Goal: Task Accomplishment & Management: Use online tool/utility

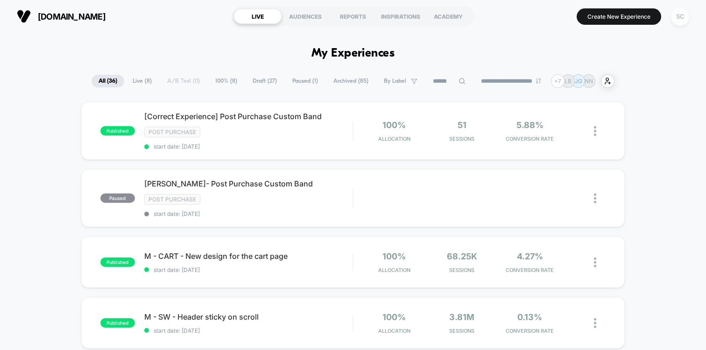
click at [677, 14] on div "SC" at bounding box center [680, 16] width 18 height 18
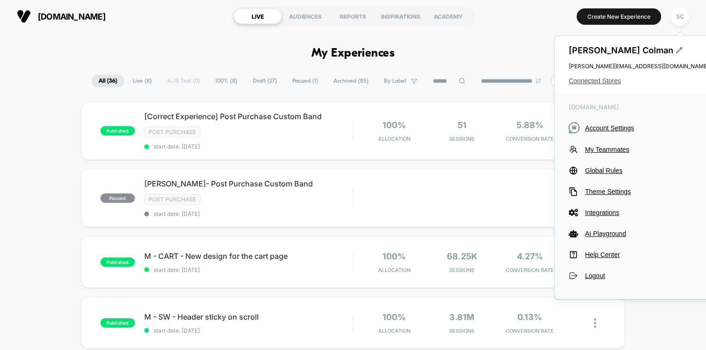
click at [582, 80] on span "Connected Stores" at bounding box center [639, 80] width 140 height 7
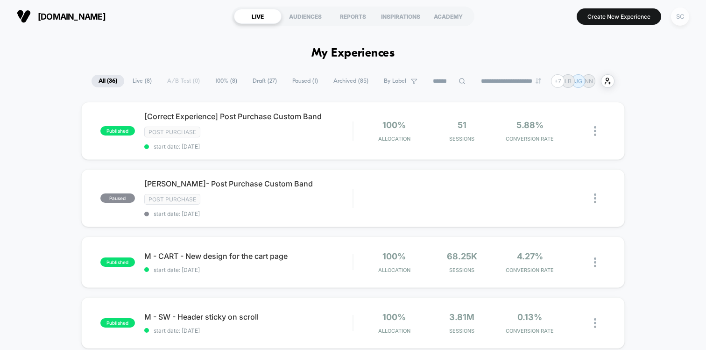
click at [675, 23] on div "SC" at bounding box center [680, 16] width 18 height 18
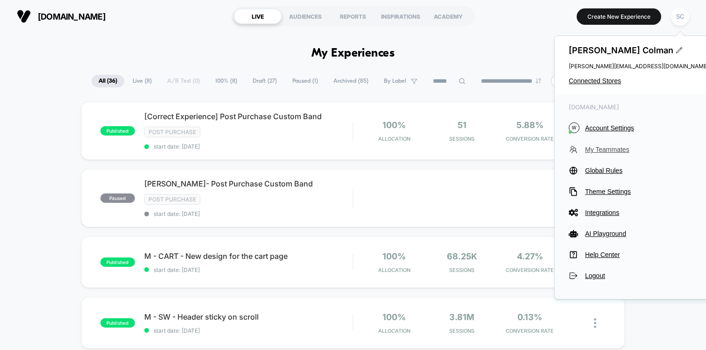
click at [607, 150] on span "My Teammates" at bounding box center [647, 149] width 124 height 7
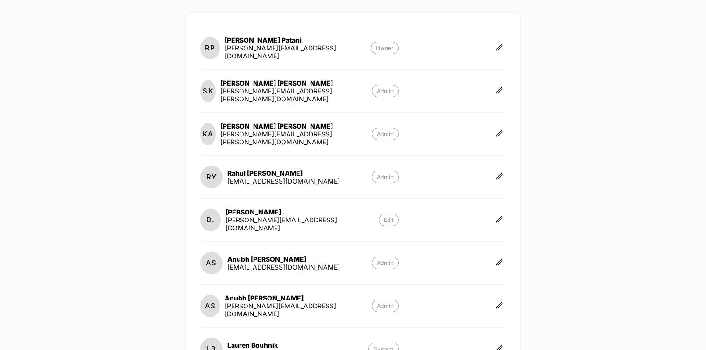
scroll to position [110, 0]
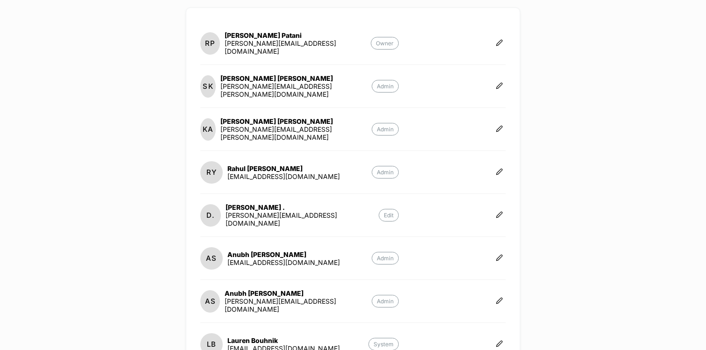
click at [343, 134] on div "khurram.abdulla@renaissanceglobal.com" at bounding box center [295, 133] width 151 height 16
copy div "khurram.abdulla@renaissanceglobal.com Admin RY"
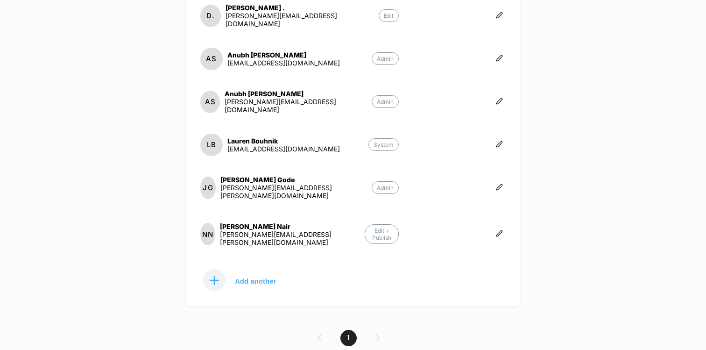
scroll to position [311, 0]
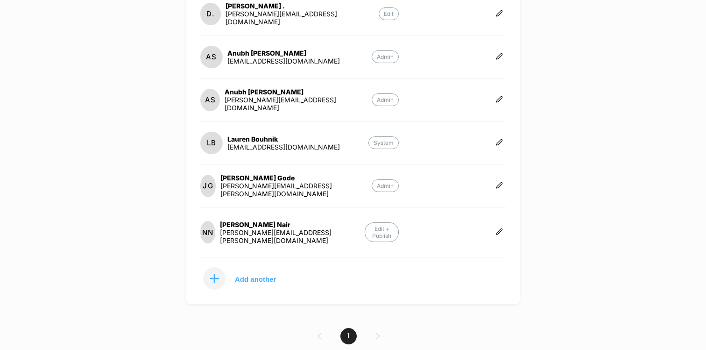
click at [308, 190] on div "jay.gode@renaissanceglobal.com" at bounding box center [295, 190] width 151 height 16
copy div "jay.gode@renaissanceglobal.com Admin NN"
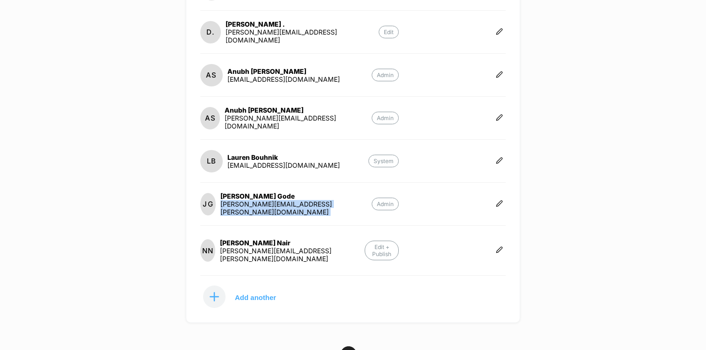
scroll to position [0, 0]
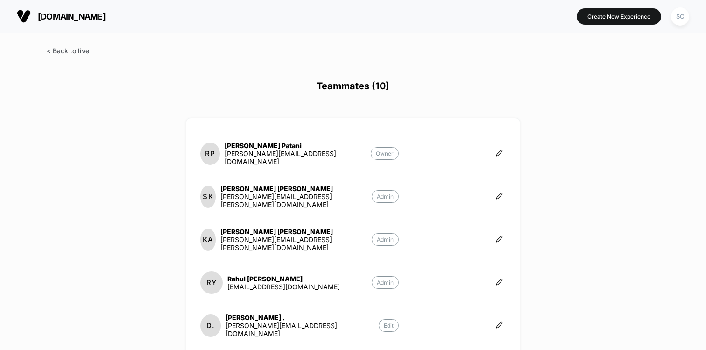
click at [65, 50] on span at bounding box center [68, 51] width 42 height 8
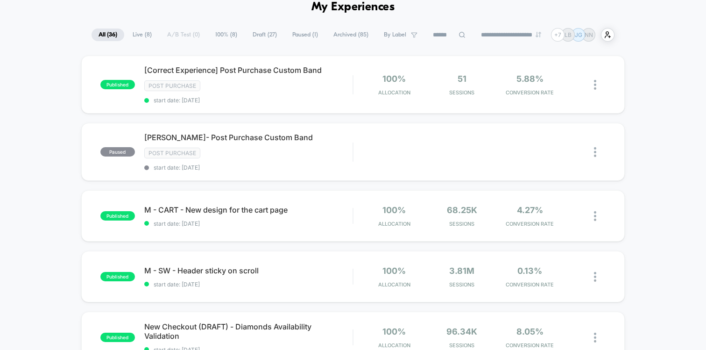
scroll to position [30, 0]
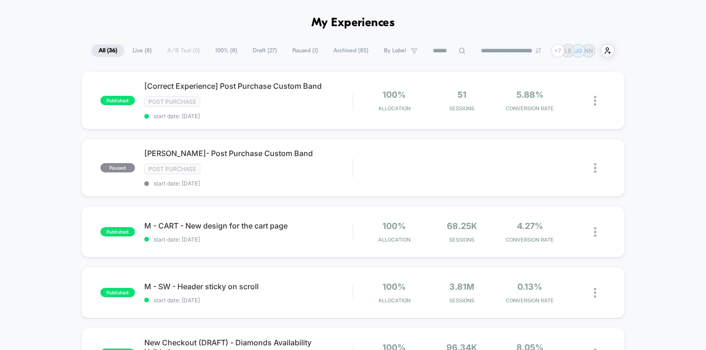
click at [296, 48] on span "Paused ( 1 )" at bounding box center [305, 50] width 40 height 13
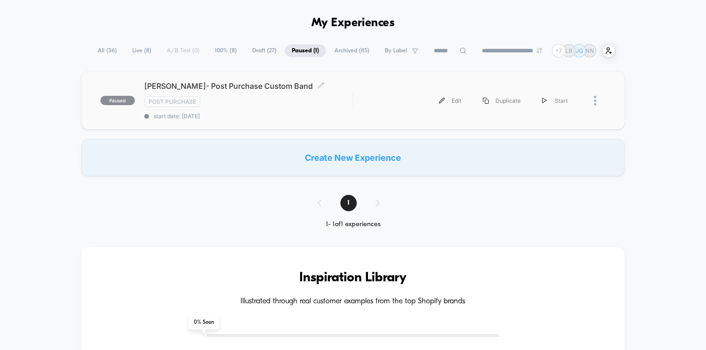
click at [280, 103] on div "Post Purchase" at bounding box center [248, 101] width 208 height 11
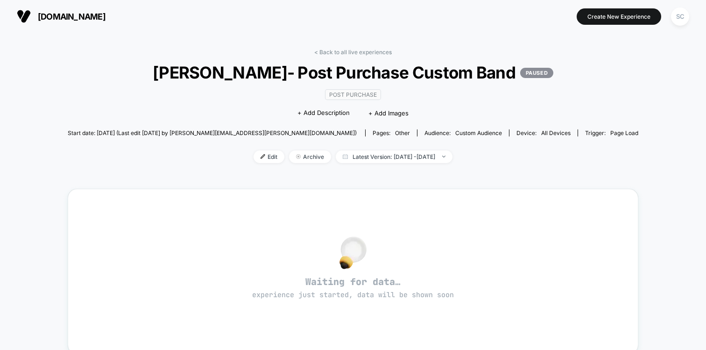
click at [109, 128] on span "Start date: [DATE] (Last edit [DATE] by [PERSON_NAME][EMAIL_ADDRESS][PERSON_NAM…" at bounding box center [212, 133] width 289 height 16
click at [254, 155] on span "Edit" at bounding box center [269, 156] width 31 height 13
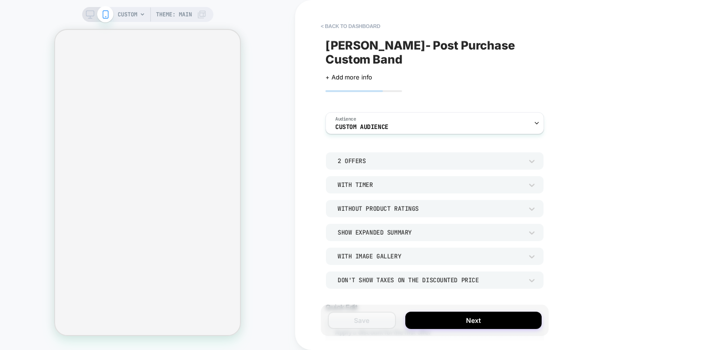
click at [345, 157] on div "2 Offers" at bounding box center [430, 161] width 185 height 8
click at [347, 133] on div at bounding box center [353, 175] width 706 height 350
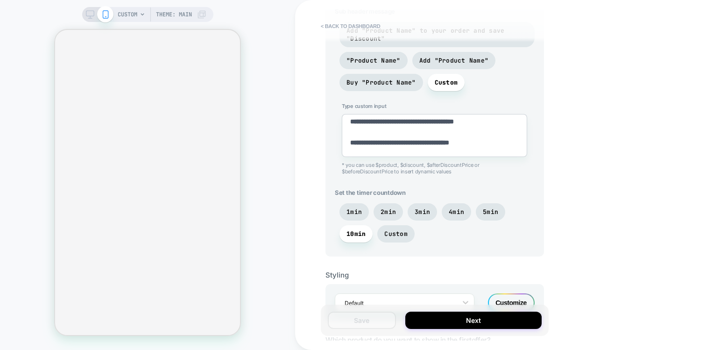
scroll to position [581, 0]
drag, startPoint x: 416, startPoint y: 135, endPoint x: 526, endPoint y: 140, distance: 109.8
click at [503, 133] on textarea "**********" at bounding box center [434, 136] width 185 height 43
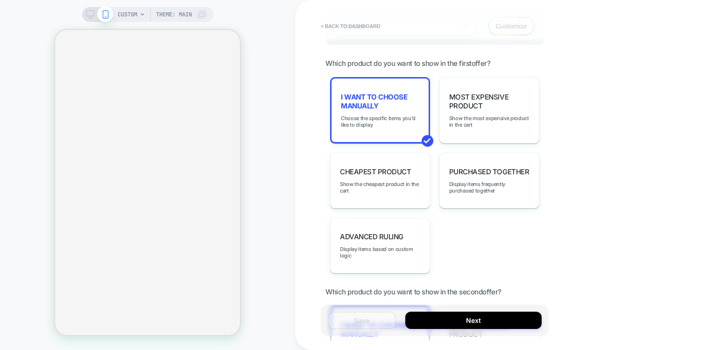
scroll to position [903, 0]
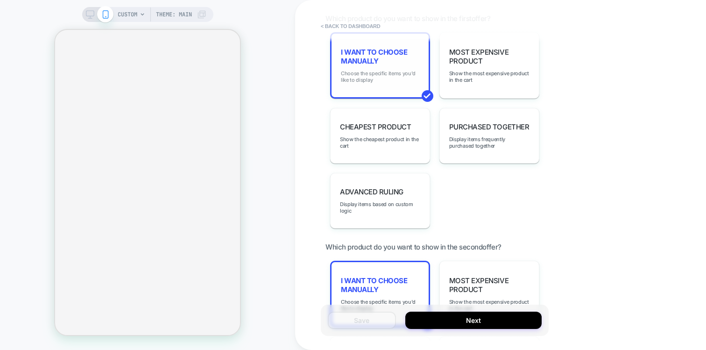
click at [386, 70] on span "Choose the specific items you'd like to display" at bounding box center [380, 76] width 78 height 13
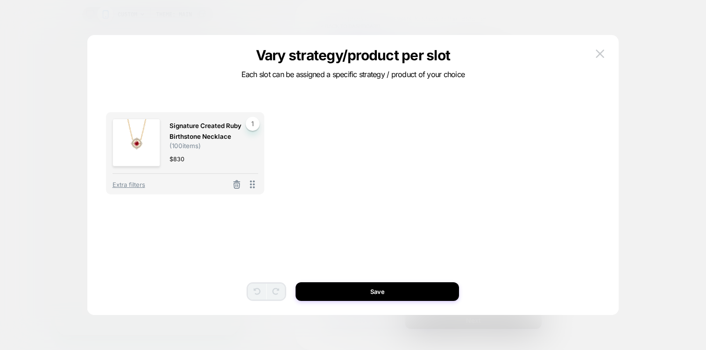
click at [70, 159] on div at bounding box center [353, 175] width 706 height 350
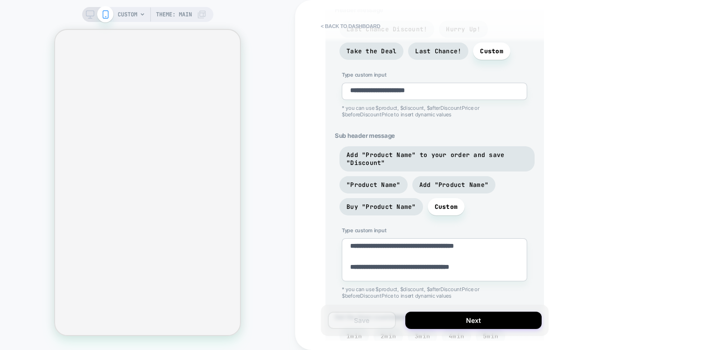
scroll to position [459, 0]
drag, startPoint x: 429, startPoint y: 234, endPoint x: 440, endPoint y: 267, distance: 34.1
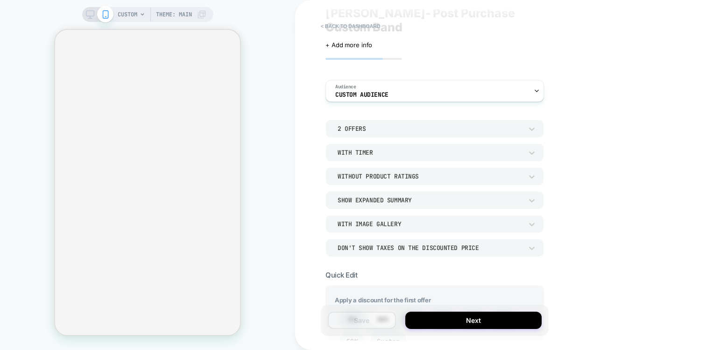
scroll to position [0, 0]
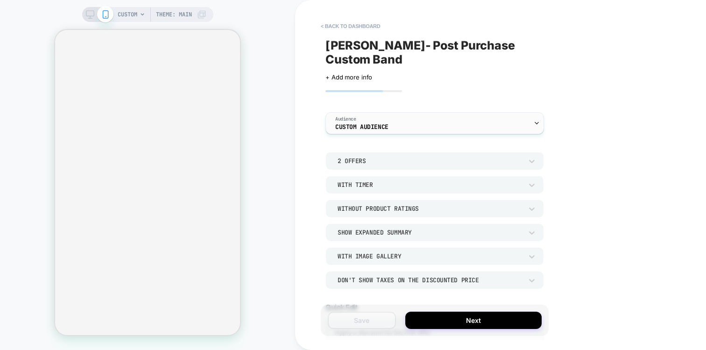
click at [457, 113] on div "Audience Custom Audience" at bounding box center [432, 123] width 213 height 21
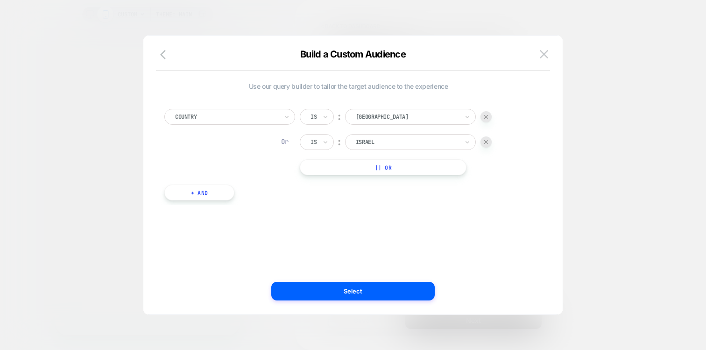
click at [635, 133] on div at bounding box center [353, 175] width 706 height 350
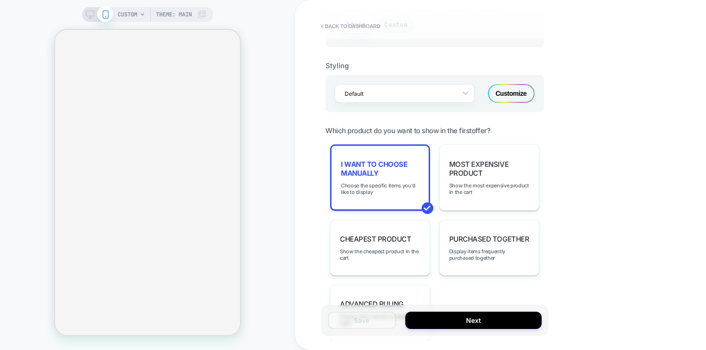
scroll to position [789, 0]
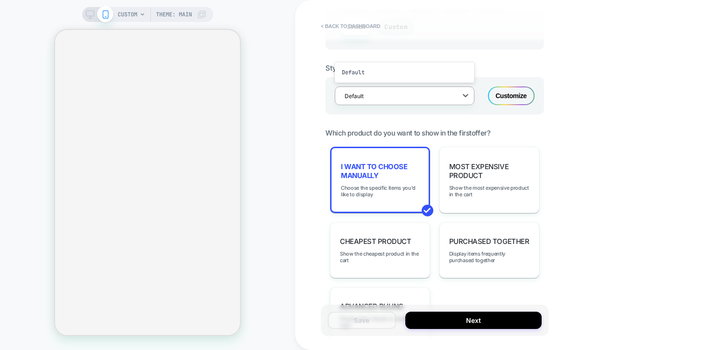
click at [413, 92] on div at bounding box center [399, 96] width 108 height 9
click at [585, 120] on div "**********" at bounding box center [500, 175] width 411 height 350
click at [487, 24] on span "< back to dashboard" at bounding box center [430, 26] width 228 height 15
click at [347, 24] on button "< back to dashboard" at bounding box center [350, 26] width 69 height 15
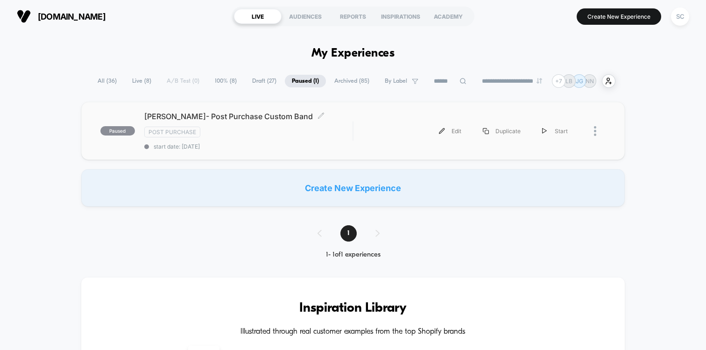
click at [223, 124] on div "[PERSON_NAME]- Post Purchase Custom Band Click to edit experience details Click…" at bounding box center [248, 131] width 208 height 38
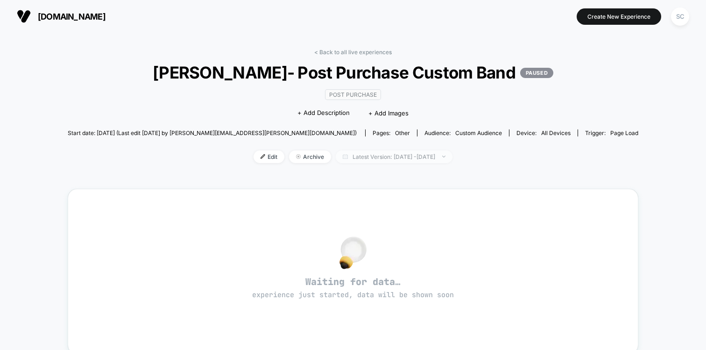
click at [357, 161] on span "Latest Version: [DATE] - [DATE]" at bounding box center [394, 156] width 117 height 13
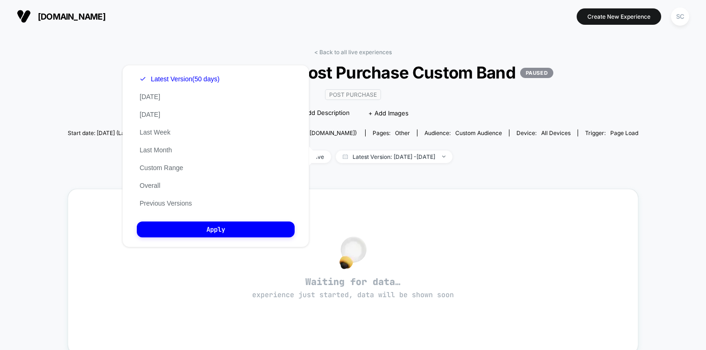
click at [186, 73] on div "Latest Version (50 days) [DATE] [DATE] Last Week Last Month Custom Range Overal…" at bounding box center [179, 141] width 85 height 142
click at [184, 84] on div "Latest Version (50 days) [DATE] [DATE] Last Week Last Month Custom Range Overal…" at bounding box center [179, 141] width 85 height 142
click at [189, 231] on button "Apply" at bounding box center [216, 229] width 158 height 16
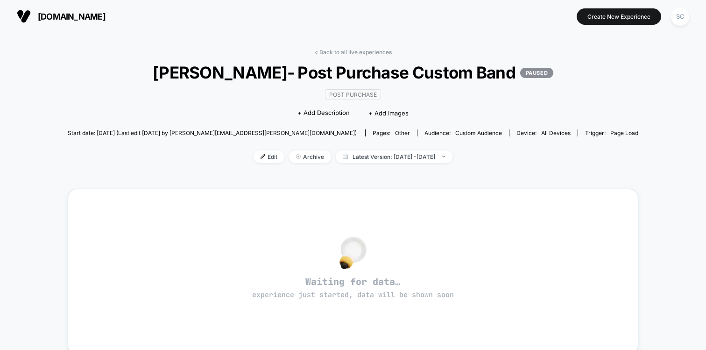
click at [239, 132] on span "Start date: [DATE] (Last edit [DATE] by [PERSON_NAME][EMAIL_ADDRESS][PERSON_NAM…" at bounding box center [212, 132] width 289 height 7
click at [204, 133] on span "Start date: [DATE] (Last edit [DATE] by [PERSON_NAME][EMAIL_ADDRESS][PERSON_NAM…" at bounding box center [212, 132] width 289 height 7
click at [346, 155] on span "Latest Version: [DATE] - [DATE]" at bounding box center [394, 156] width 117 height 13
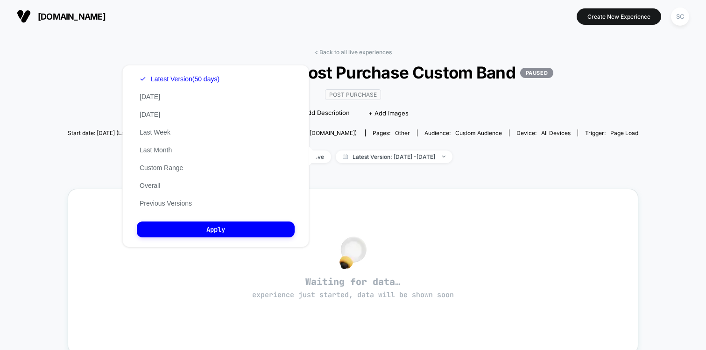
click at [357, 174] on div "< Back to all live experiences [PERSON_NAME]- Post Purchase Custom Band PAUSED …" at bounding box center [353, 280] width 571 height 476
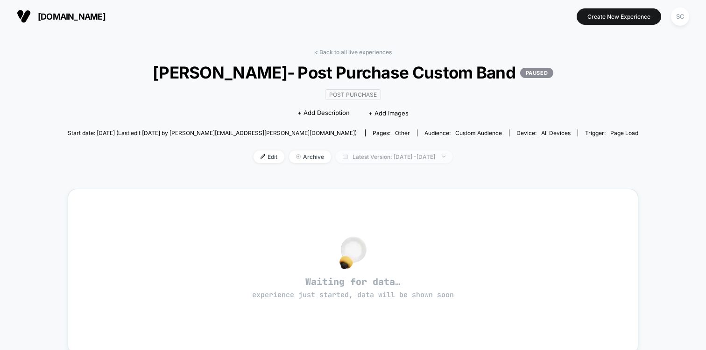
click at [361, 156] on span "Latest Version: [DATE] - [DATE]" at bounding box center [394, 156] width 117 height 13
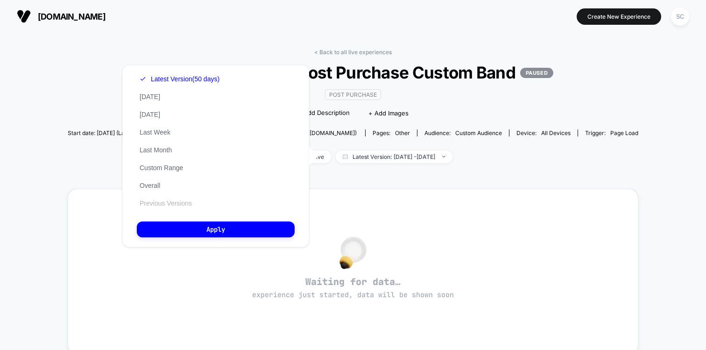
click at [168, 203] on button "Previous Versions" at bounding box center [166, 203] width 58 height 8
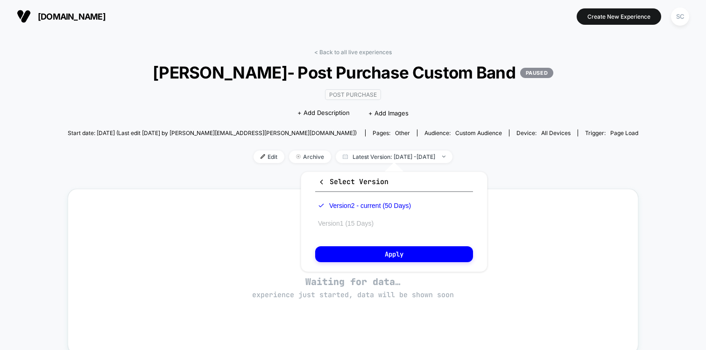
click at [339, 220] on button "Version 1 (15 Days)" at bounding box center [345, 223] width 61 height 8
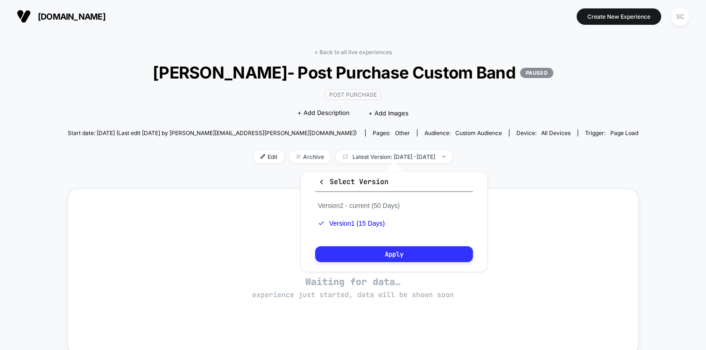
click at [351, 246] on button "Apply" at bounding box center [394, 254] width 158 height 16
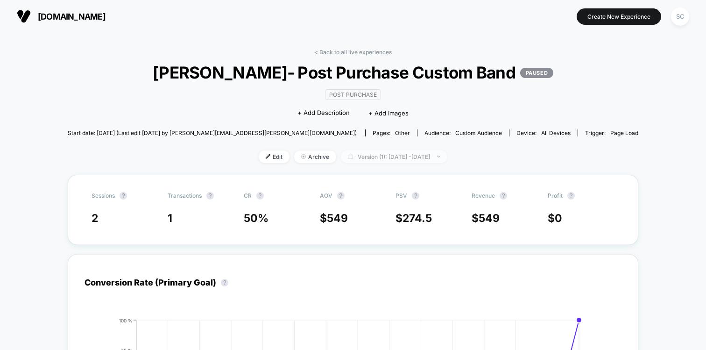
click at [386, 158] on span "Version (1): [DATE] - [DATE]" at bounding box center [394, 156] width 106 height 13
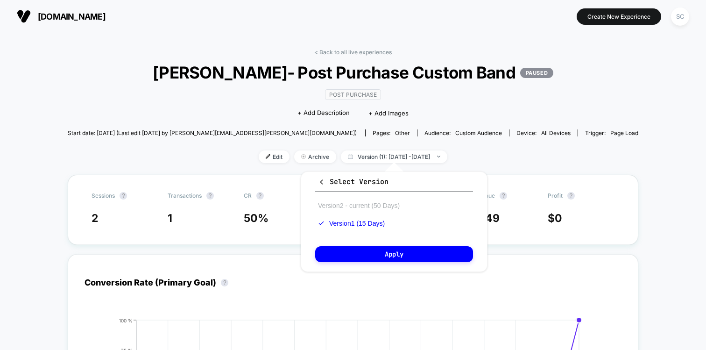
click at [352, 203] on button "Version 2 - current (50 Days)" at bounding box center [358, 205] width 87 height 8
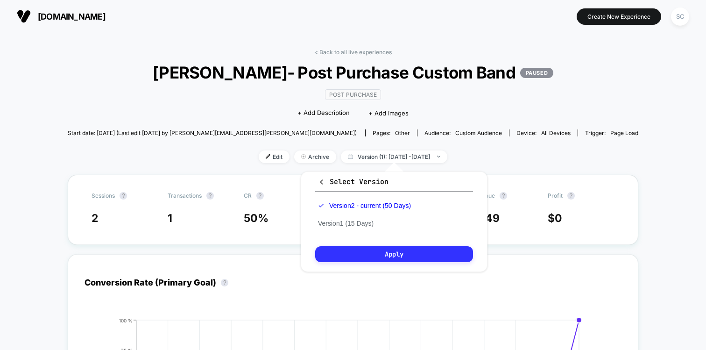
click at [353, 252] on button "Apply" at bounding box center [394, 254] width 158 height 16
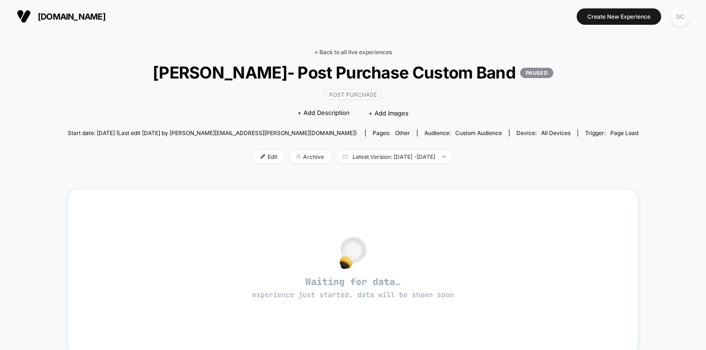
click at [341, 51] on link "< Back to all live experiences" at bounding box center [353, 52] width 78 height 7
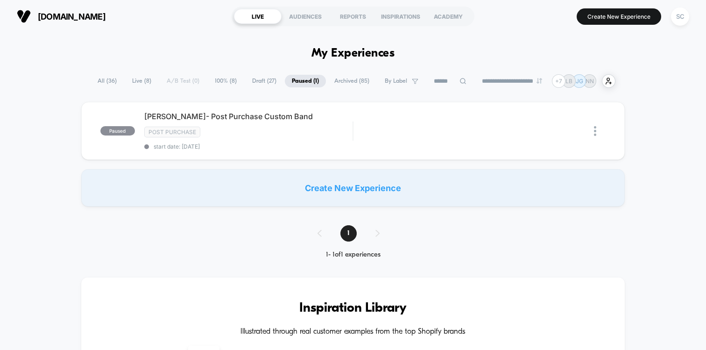
click at [260, 85] on span "Draft ( 27 )" at bounding box center [264, 81] width 38 height 13
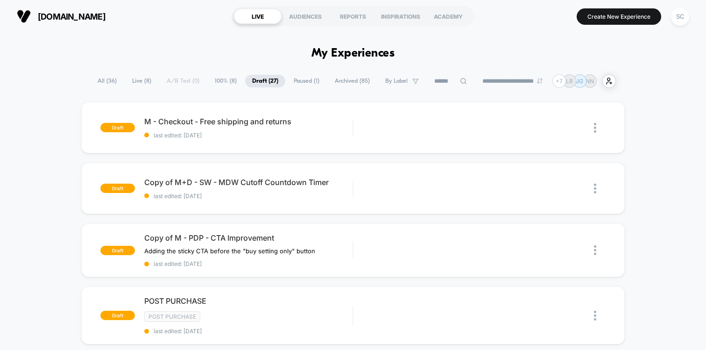
click at [543, 81] on img at bounding box center [540, 81] width 6 height 6
click at [352, 80] on span "Archived ( 85 )" at bounding box center [352, 81] width 49 height 13
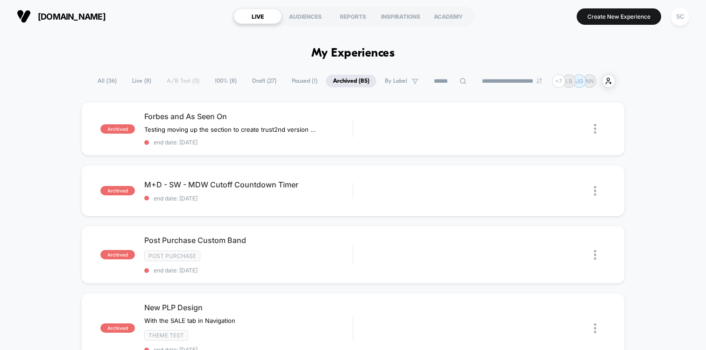
click at [212, 78] on span "100% ( 8 )" at bounding box center [226, 81] width 36 height 13
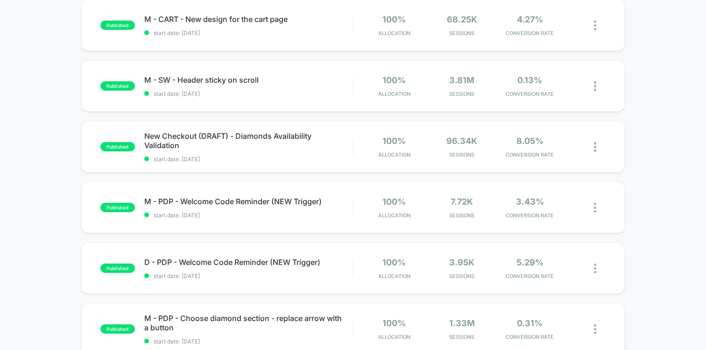
scroll to position [162, 0]
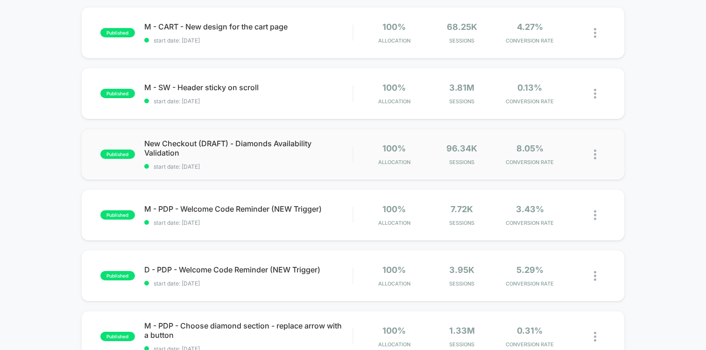
click at [237, 172] on div "published New Checkout (DRAFT) - Diamonds Availability Validation start date: […" at bounding box center [352, 153] width 543 height 51
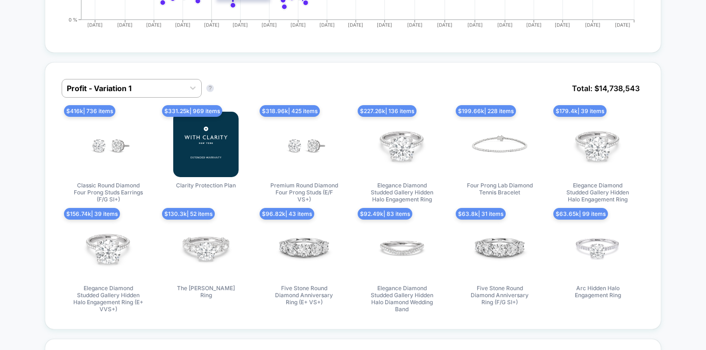
scroll to position [520, 0]
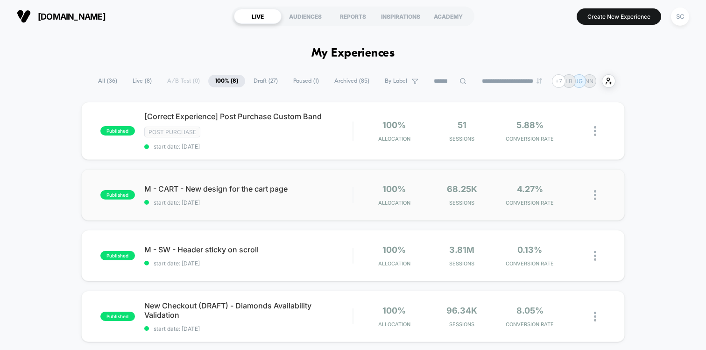
click at [235, 212] on div "published M - CART - New design for the cart page start date: [DATE] 100% Alloc…" at bounding box center [352, 194] width 543 height 51
click at [235, 141] on div "[Correct Experience] Post Purchase Custom Band Click to edit experience details…" at bounding box center [248, 131] width 208 height 38
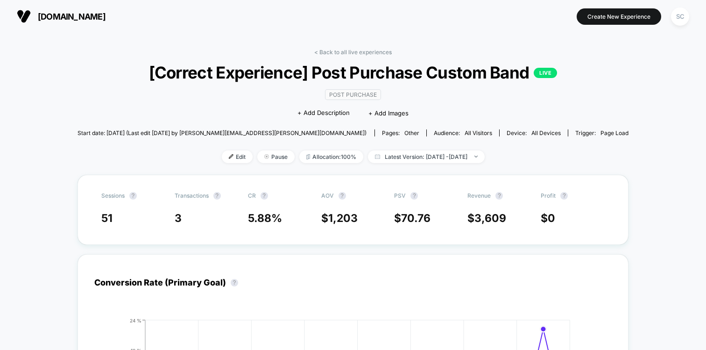
click at [404, 133] on span "other" at bounding box center [411, 132] width 15 height 7
click at [222, 159] on span "Edit" at bounding box center [237, 156] width 31 height 13
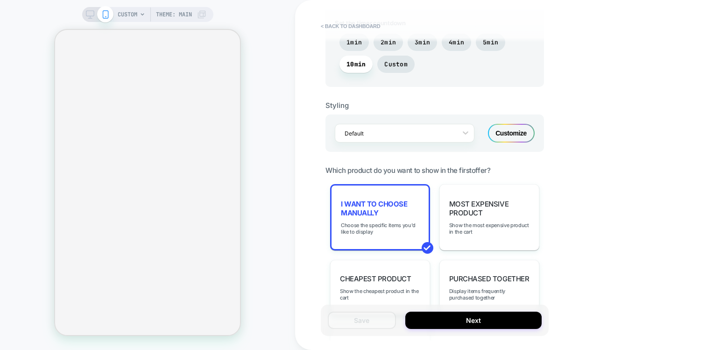
scroll to position [789, 0]
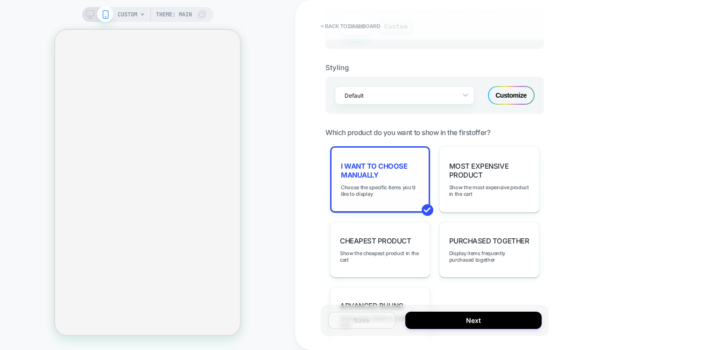
type textarea "*"
click at [366, 175] on span "I want to choose manually" at bounding box center [380, 171] width 78 height 18
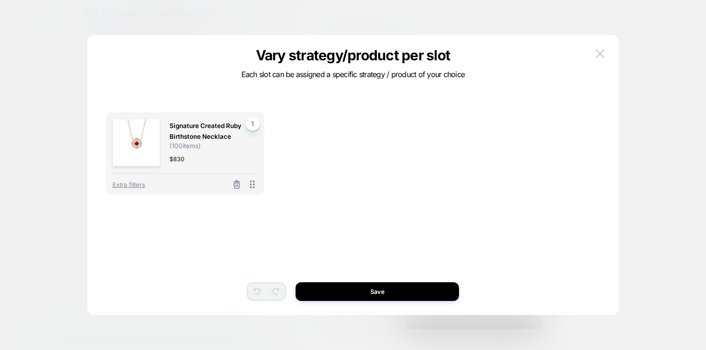
click at [51, 154] on div at bounding box center [353, 175] width 706 height 350
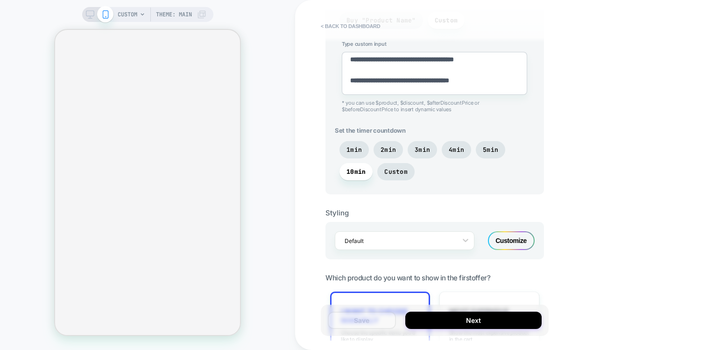
scroll to position [569, 0]
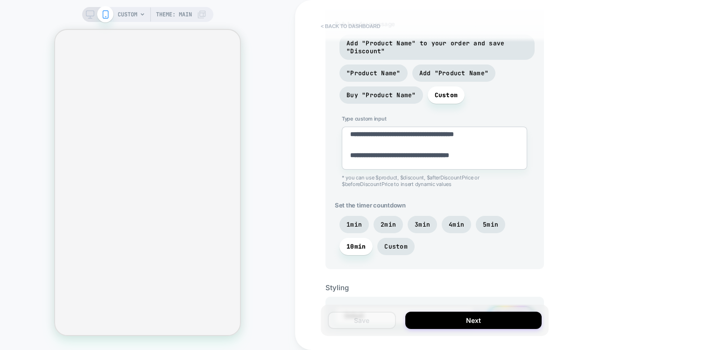
click at [345, 21] on button "< back to dashboard" at bounding box center [350, 26] width 69 height 15
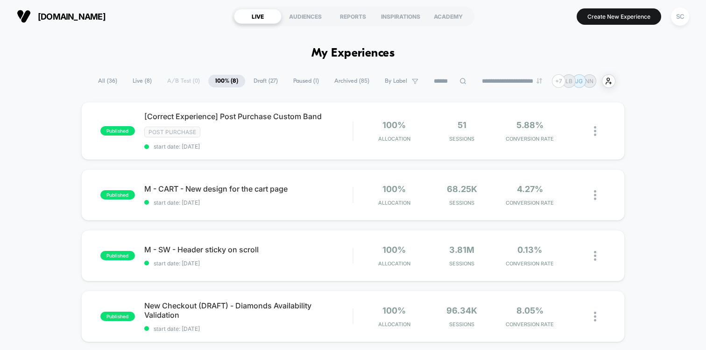
click at [101, 85] on span "All ( 36 )" at bounding box center [107, 81] width 33 height 13
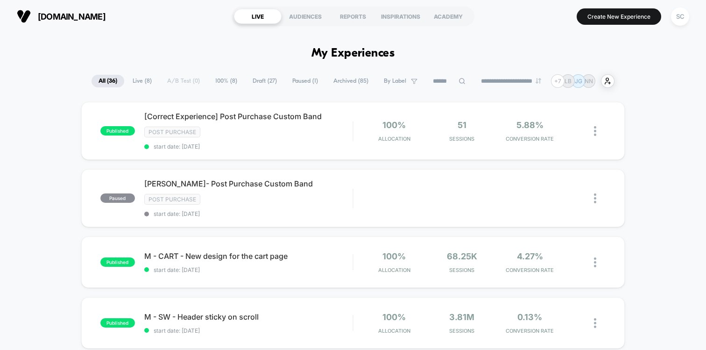
click at [133, 84] on span "Live ( 8 )" at bounding box center [142, 81] width 33 height 13
